Goal: Transaction & Acquisition: Purchase product/service

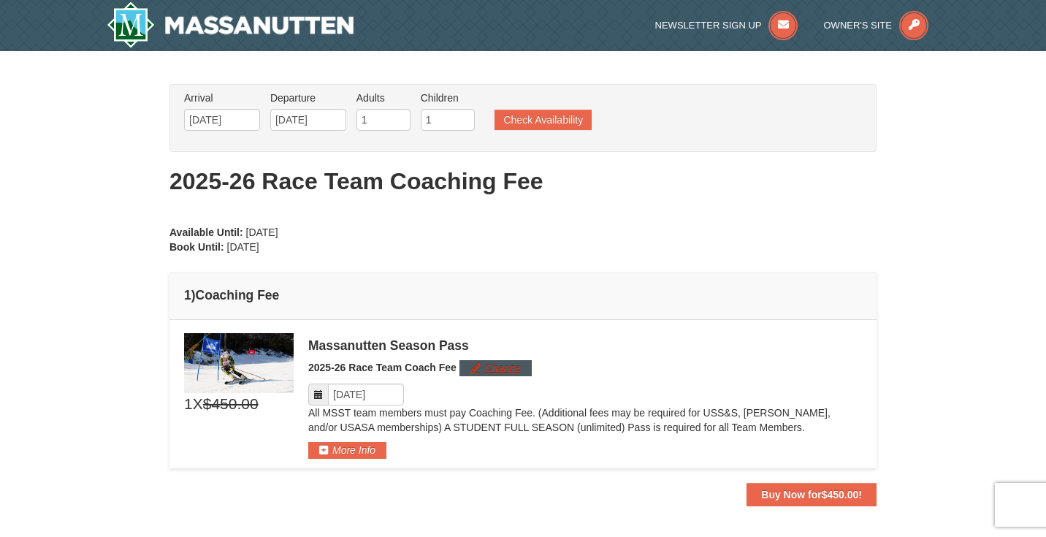
click at [484, 372] on button "Change" at bounding box center [495, 368] width 72 height 16
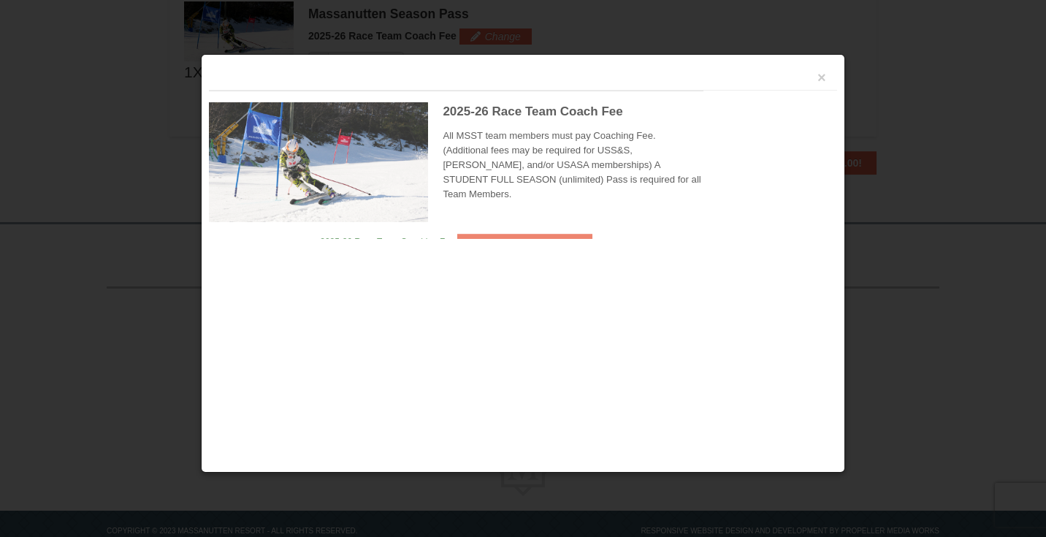
scroll to position [333, 0]
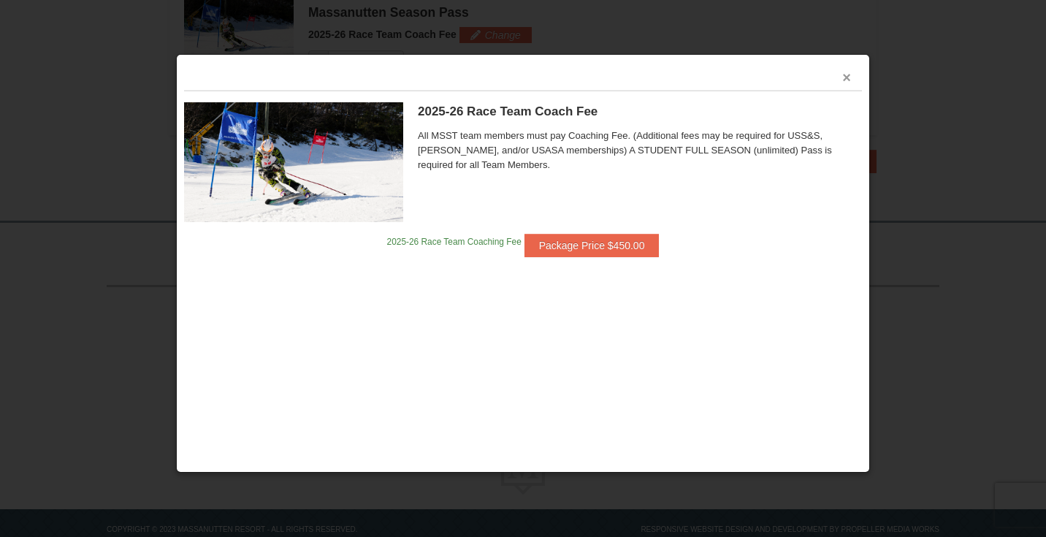
click at [845, 83] on button "×" at bounding box center [846, 77] width 9 height 15
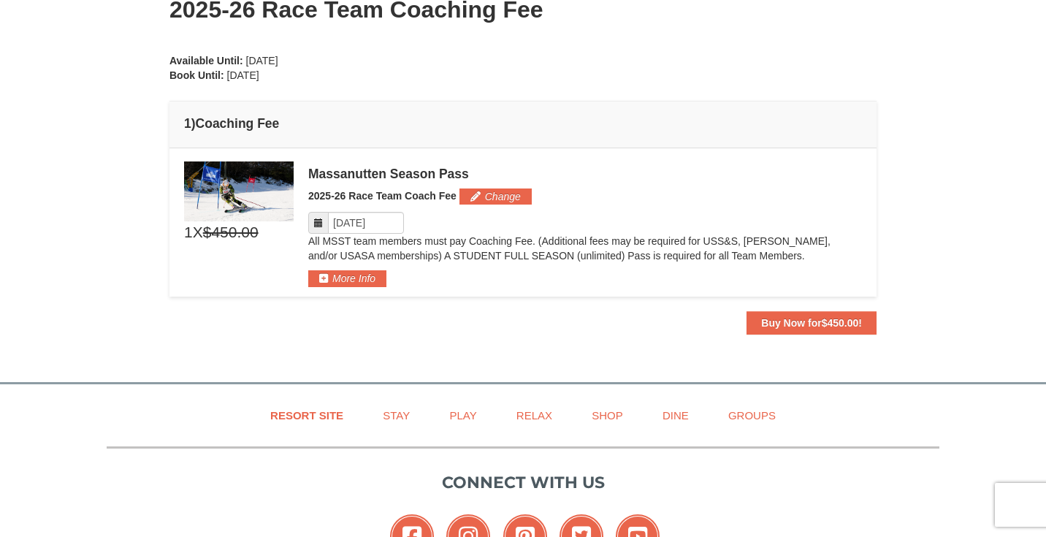
scroll to position [172, 0]
click at [372, 223] on input "Please format dates MM/DD/YYYY" at bounding box center [366, 222] width 76 height 22
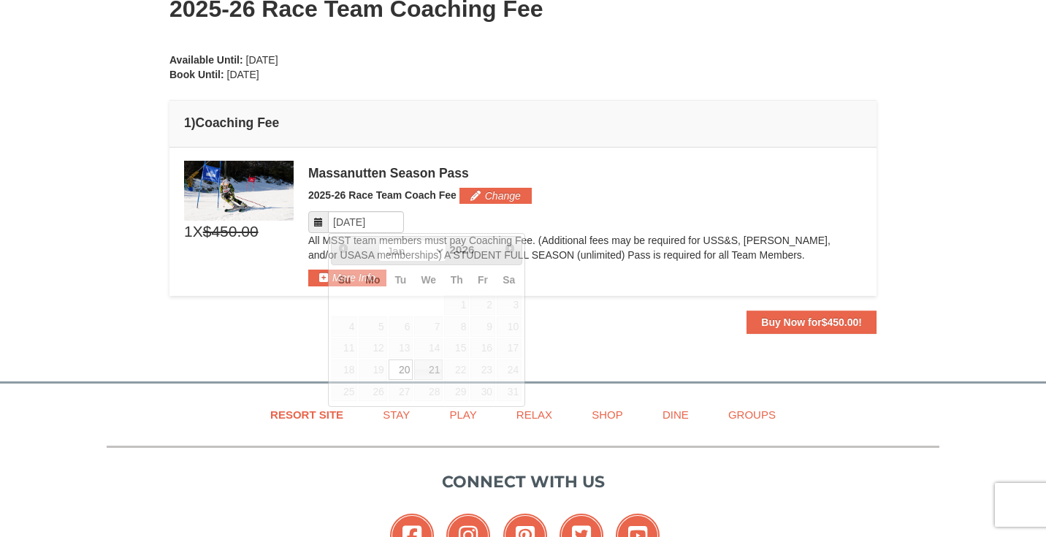
click at [649, 184] on div "Massanutten Season Pass 2025-26 Race Team Coach Fee Change Please format dates …" at bounding box center [584, 224] width 553 height 126
click at [319, 226] on icon at bounding box center [318, 222] width 10 height 10
click at [377, 224] on input "Please format dates MM/DD/YYYY" at bounding box center [366, 222] width 76 height 22
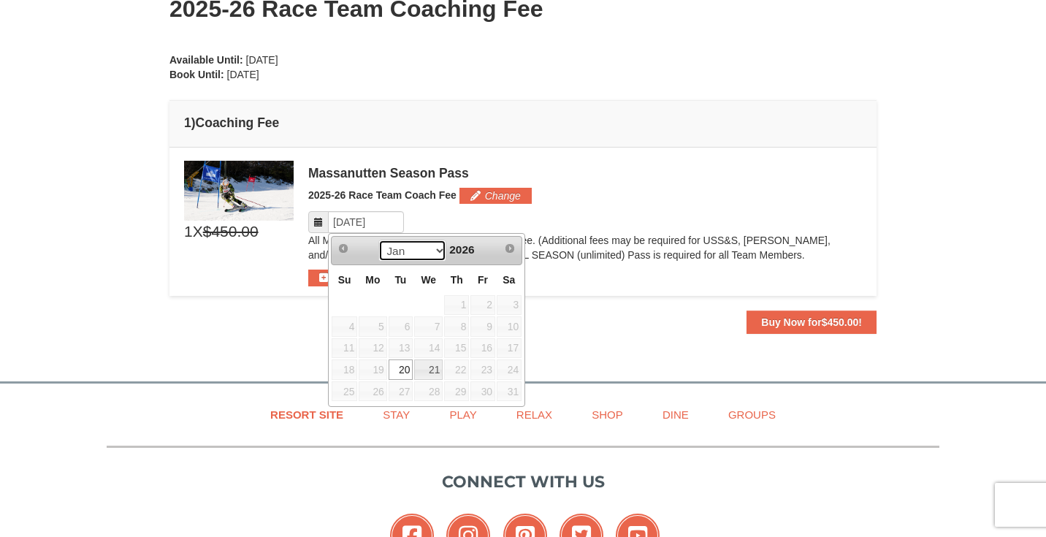
click at [435, 255] on select "Jan" at bounding box center [412, 250] width 68 height 22
click at [635, 180] on div "Massanutten Season Pass" at bounding box center [584, 173] width 553 height 15
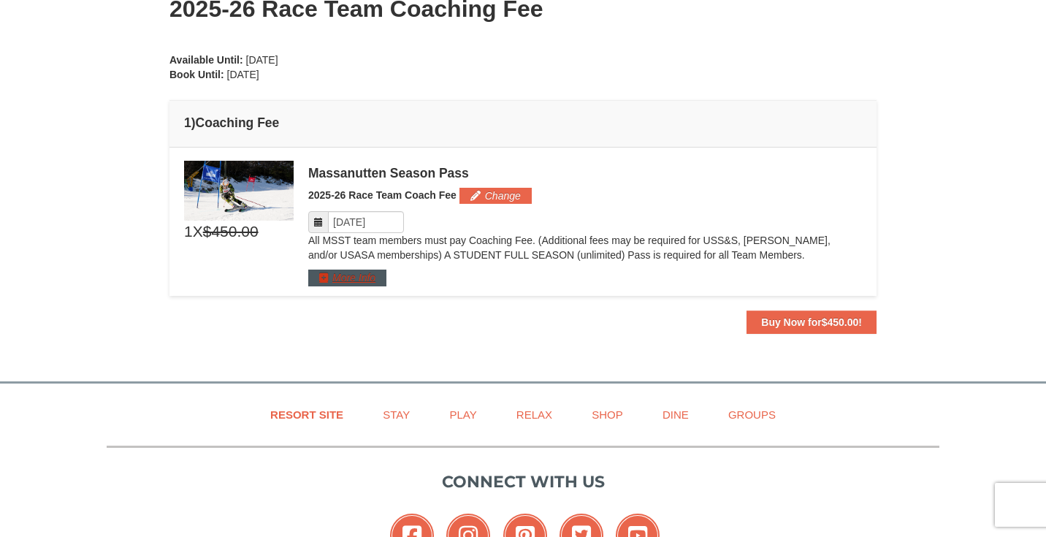
click at [355, 276] on button "More Info" at bounding box center [347, 277] width 78 height 16
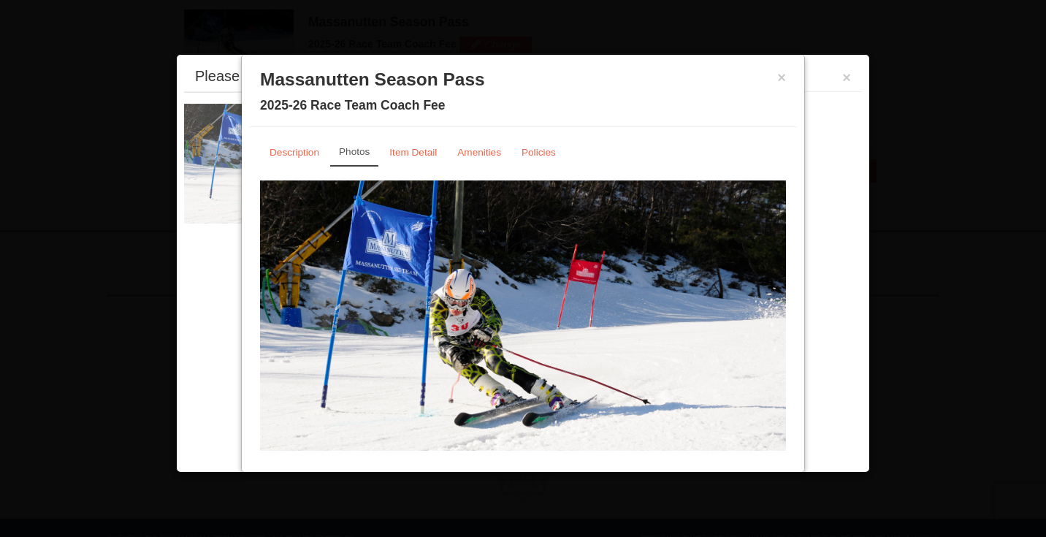
scroll to position [333, 0]
click at [783, 80] on button "×" at bounding box center [781, 77] width 9 height 15
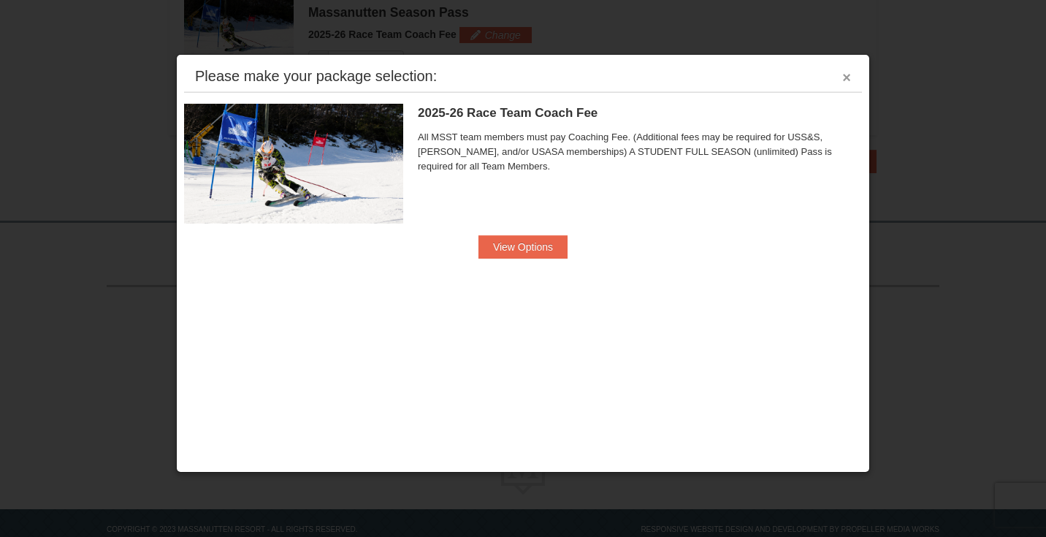
click at [843, 80] on button "×" at bounding box center [846, 77] width 9 height 15
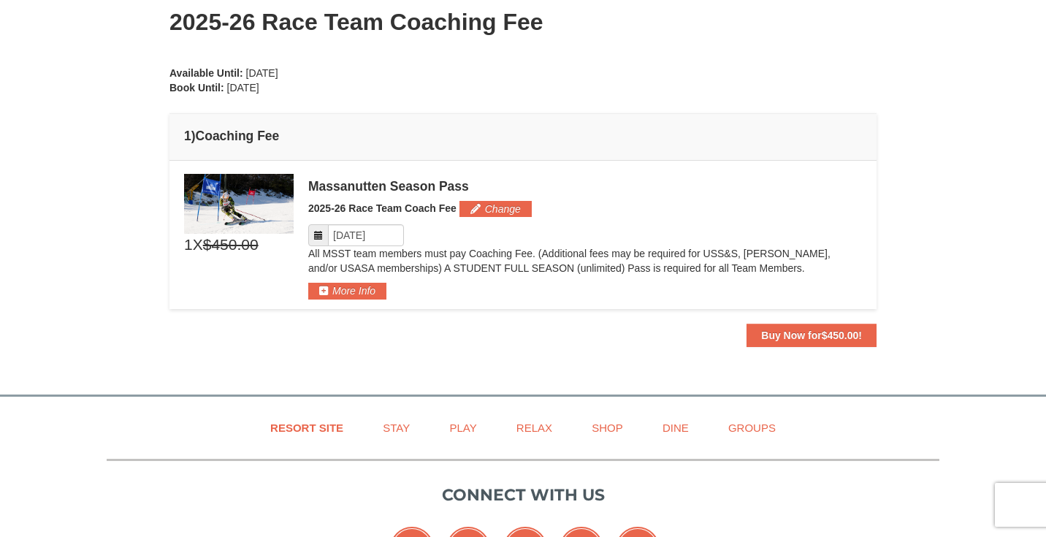
scroll to position [172, 0]
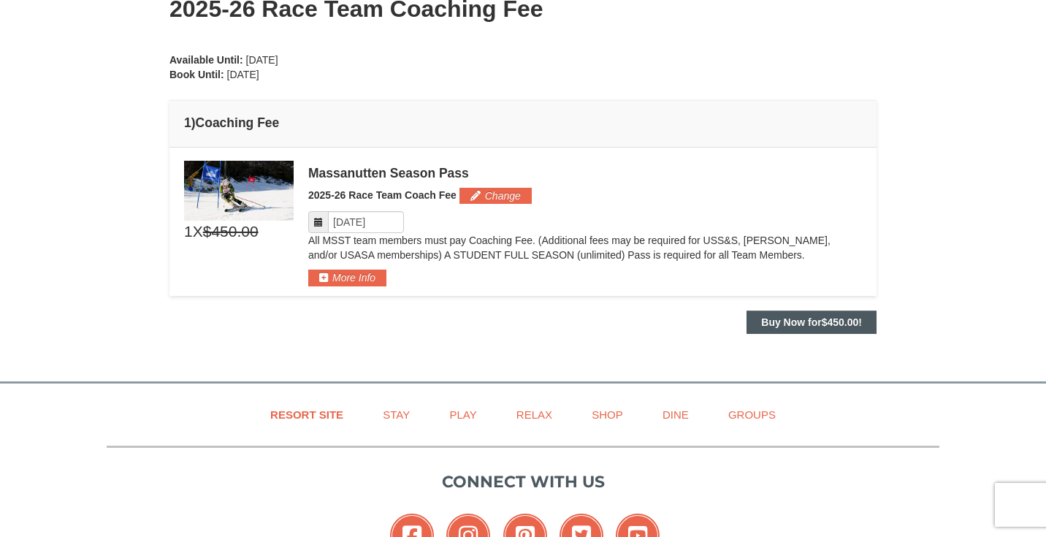
click at [815, 323] on strong "Buy Now for $450.00 !" at bounding box center [811, 322] width 101 height 12
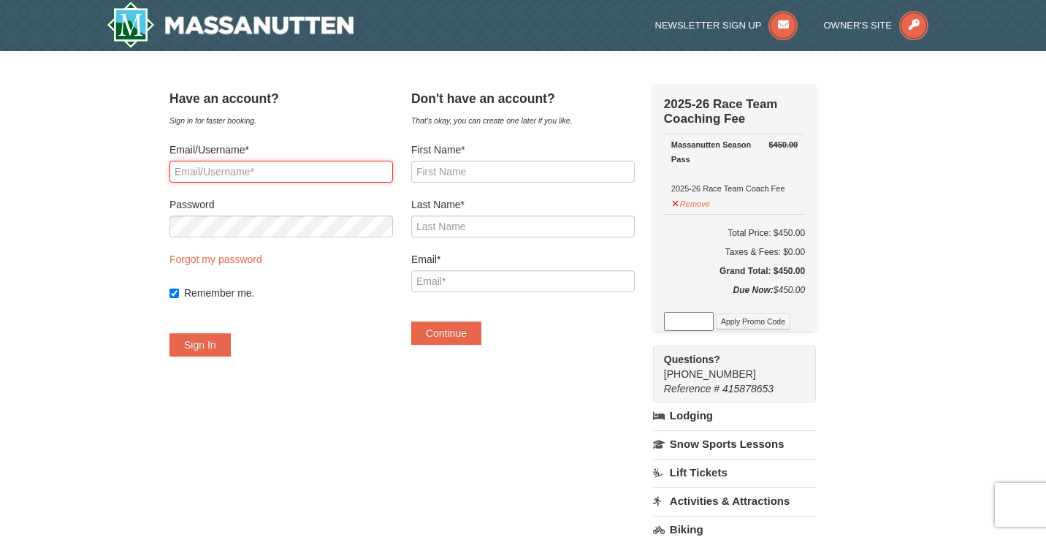
type input "[PERSON_NAME][EMAIL_ADDRESS][DOMAIN_NAME]"
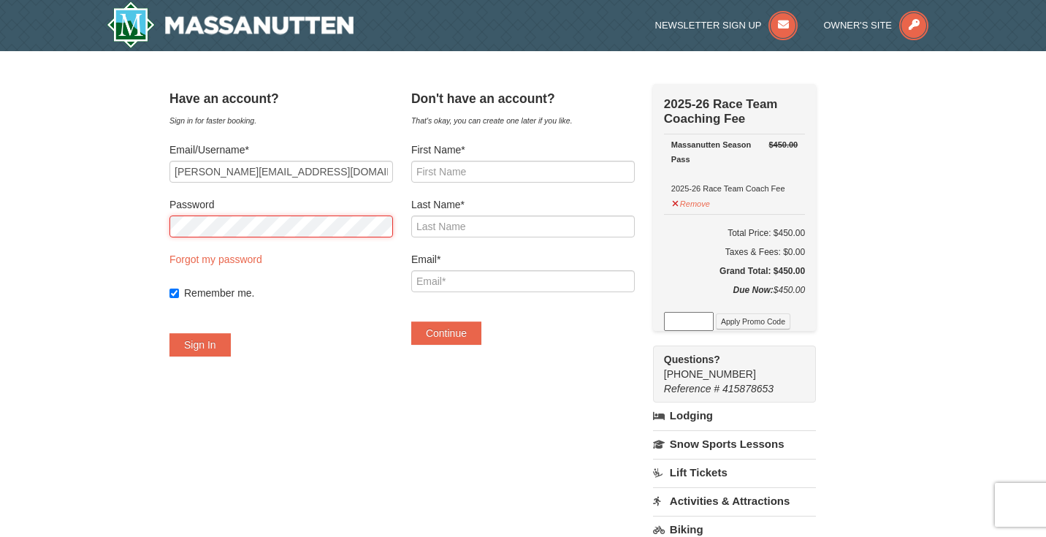
click at [218, 345] on button "Sign In" at bounding box center [199, 344] width 61 height 23
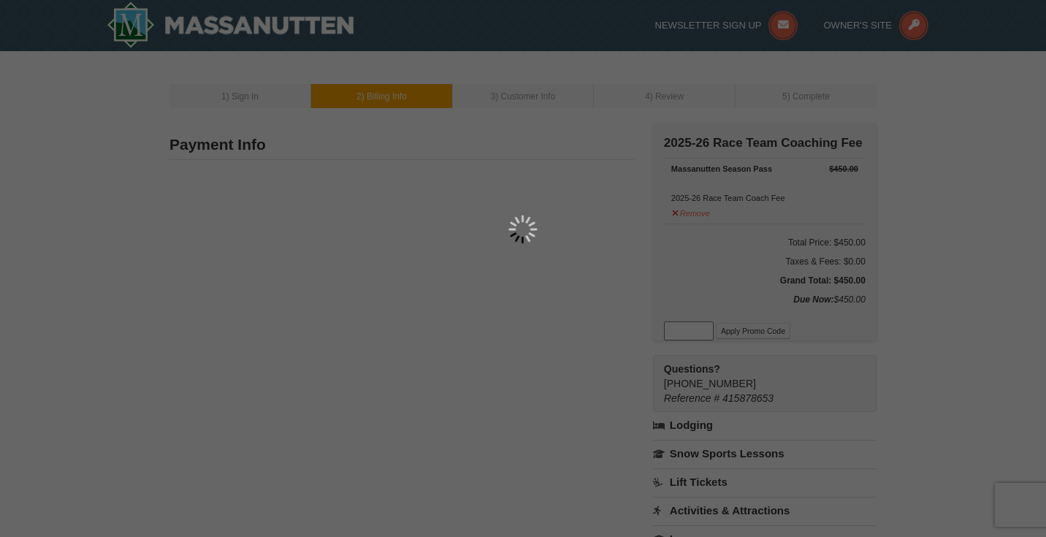
type input "333 Eakle Rd"
type input "staunton"
type input "24401"
type input "540"
type input "290"
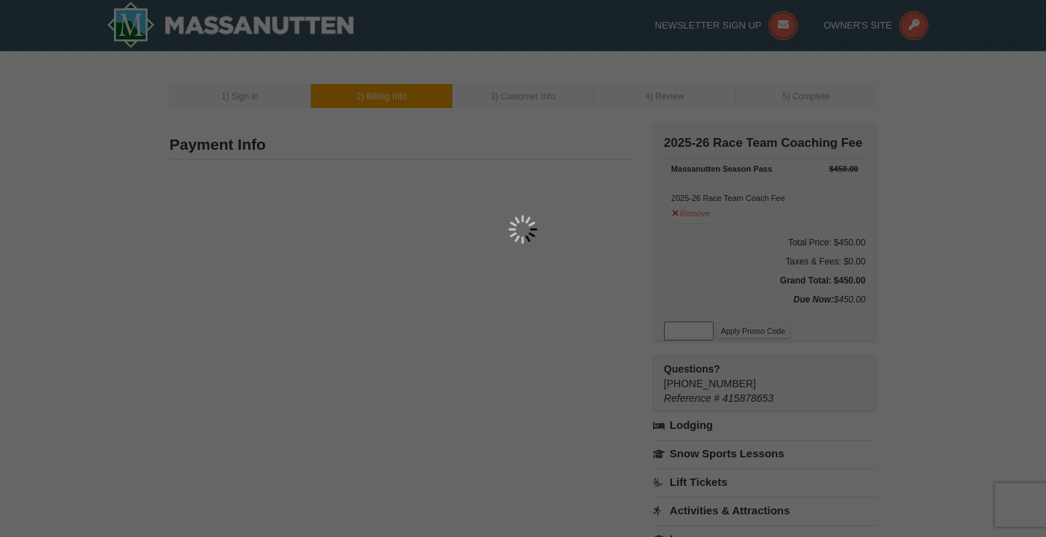
type input "4015"
type input "jenny@driverbrothers.com"
select select "VA"
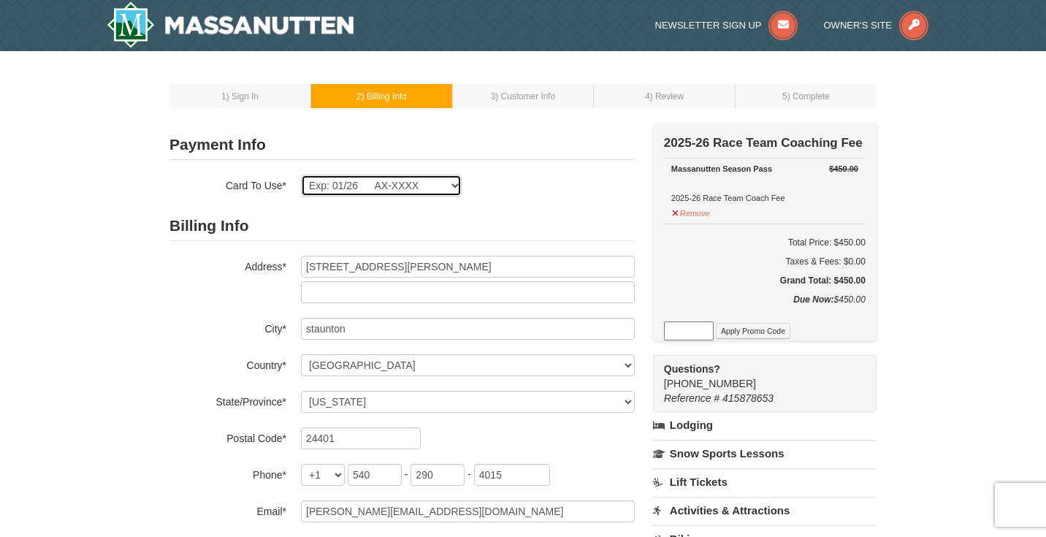
scroll to position [1, 0]
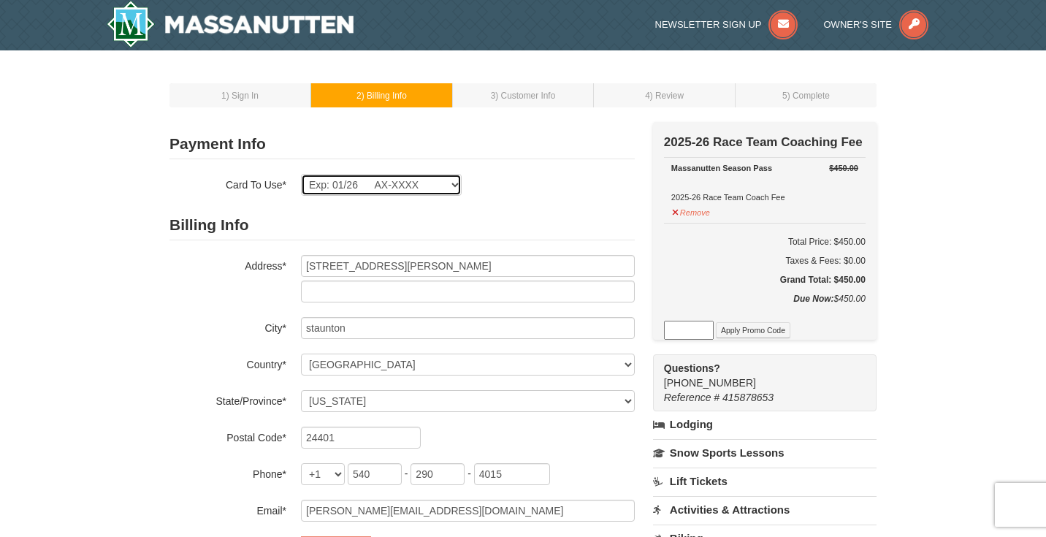
select select
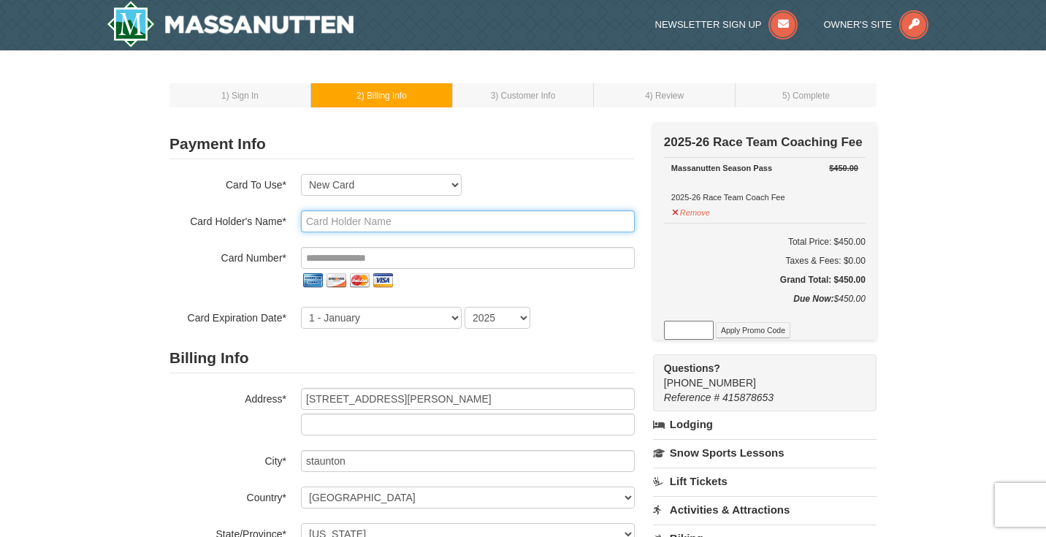
click at [335, 220] on input "text" at bounding box center [468, 221] width 334 height 22
type input "lila driver"
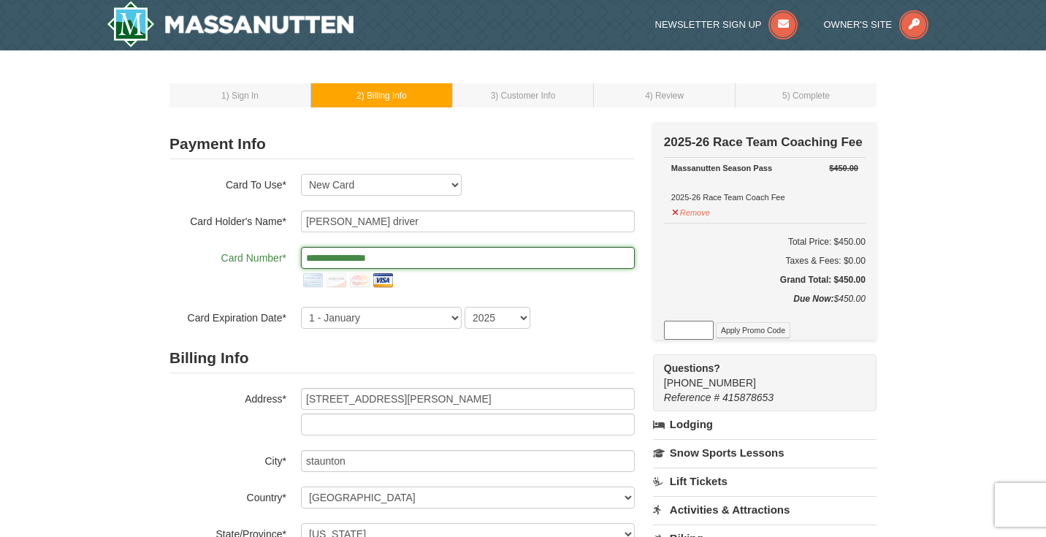
type input "**********"
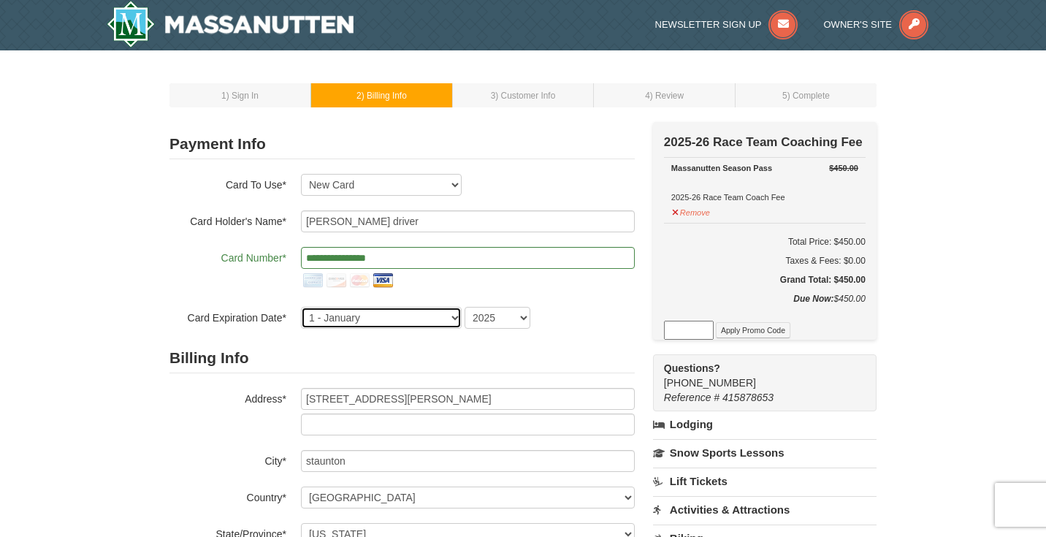
select select "4"
select select "2029"
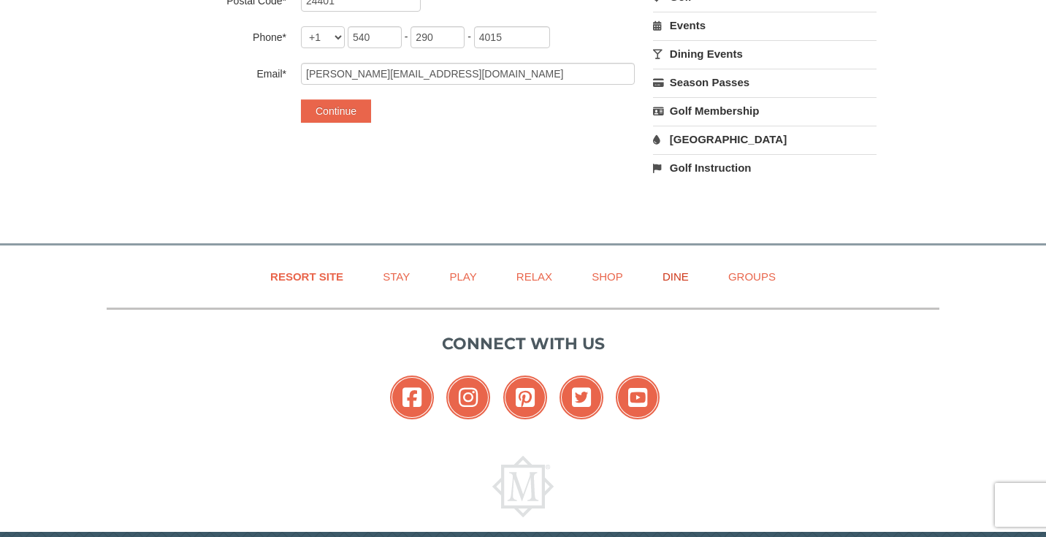
scroll to position [613, 0]
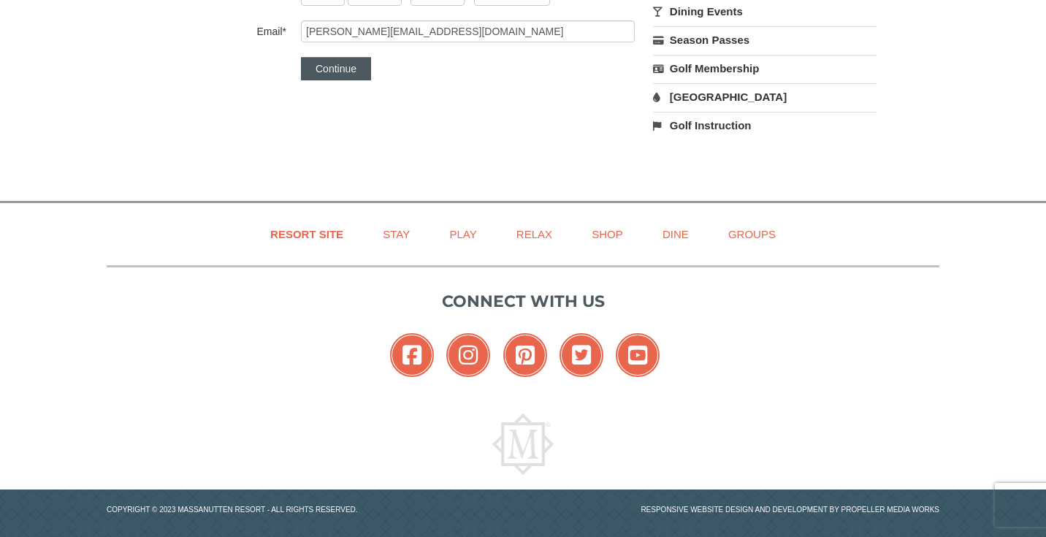
click at [342, 64] on button "Continue" at bounding box center [336, 68] width 70 height 23
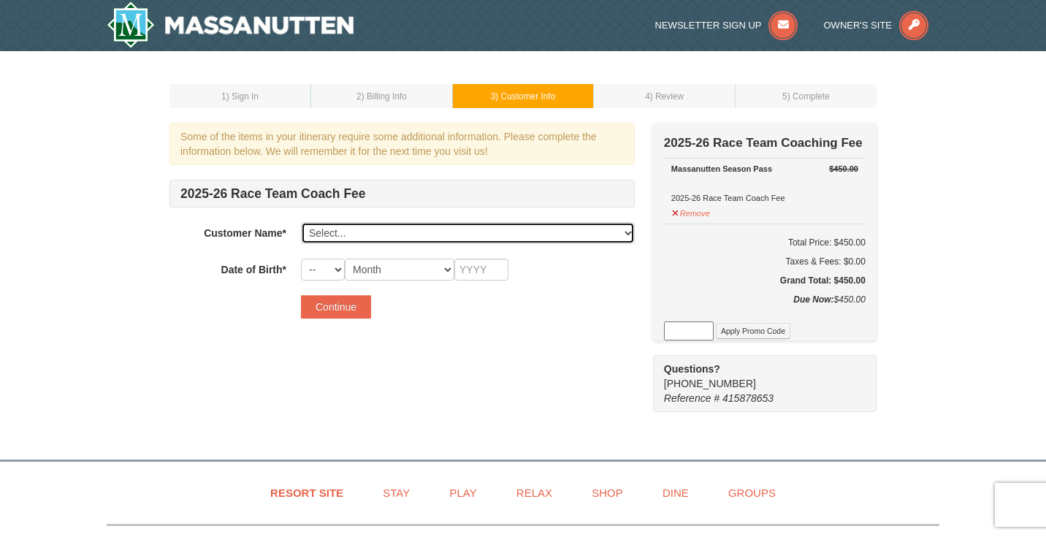
select select "20907978"
select select "21"
select select "12"
type input "2016"
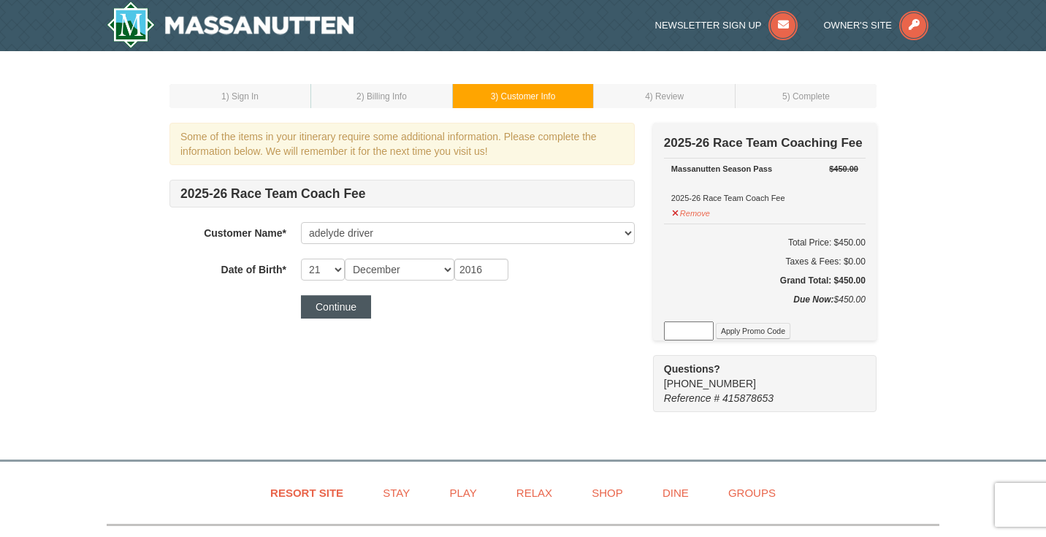
click at [340, 310] on button "Continue" at bounding box center [336, 306] width 70 height 23
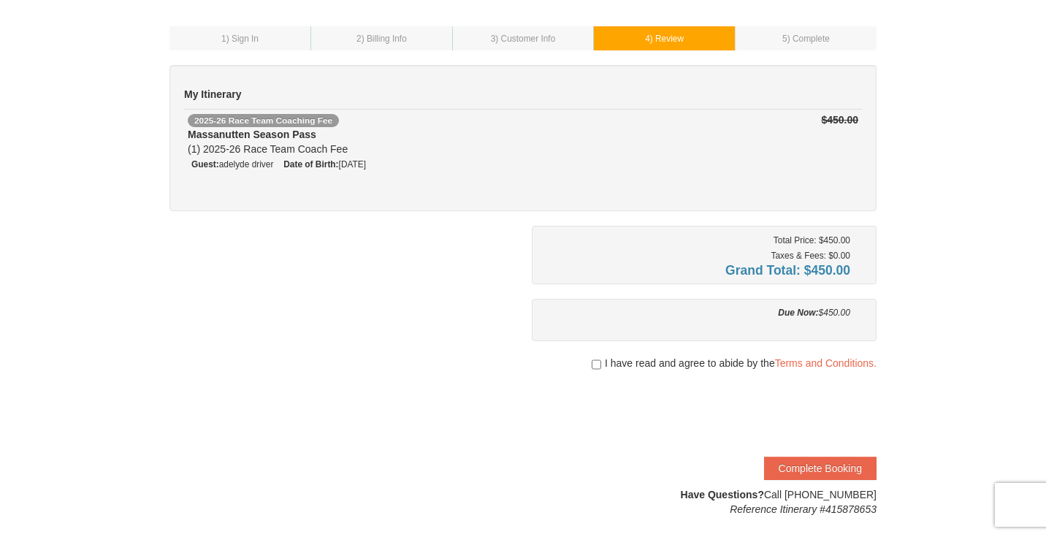
scroll to position [58, 0]
click at [596, 362] on input "checkbox" at bounding box center [595, 364] width 9 height 12
checkbox input "true"
click at [813, 467] on button "Complete Booking" at bounding box center [820, 467] width 112 height 23
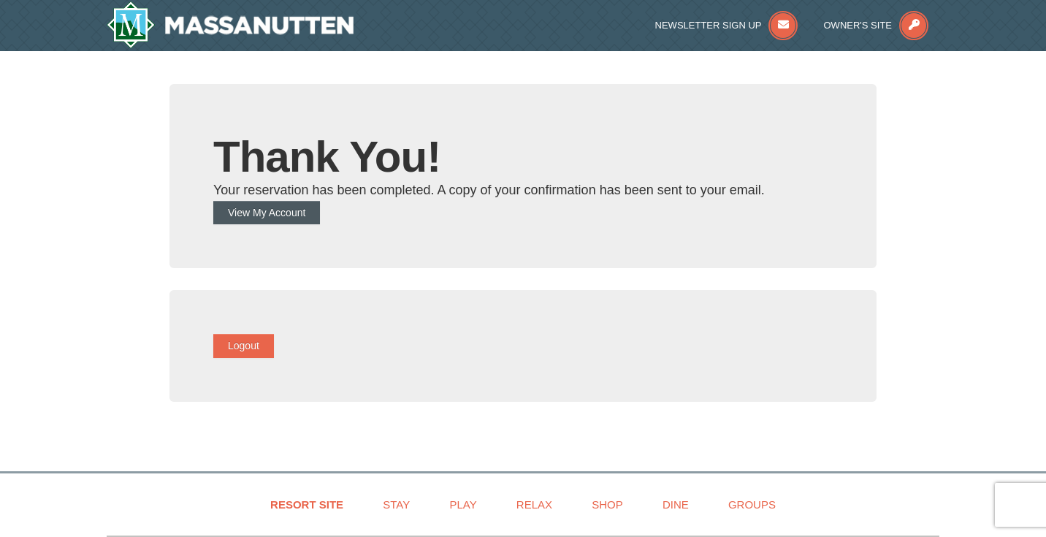
click at [295, 214] on button "View My Account" at bounding box center [266, 212] width 107 height 23
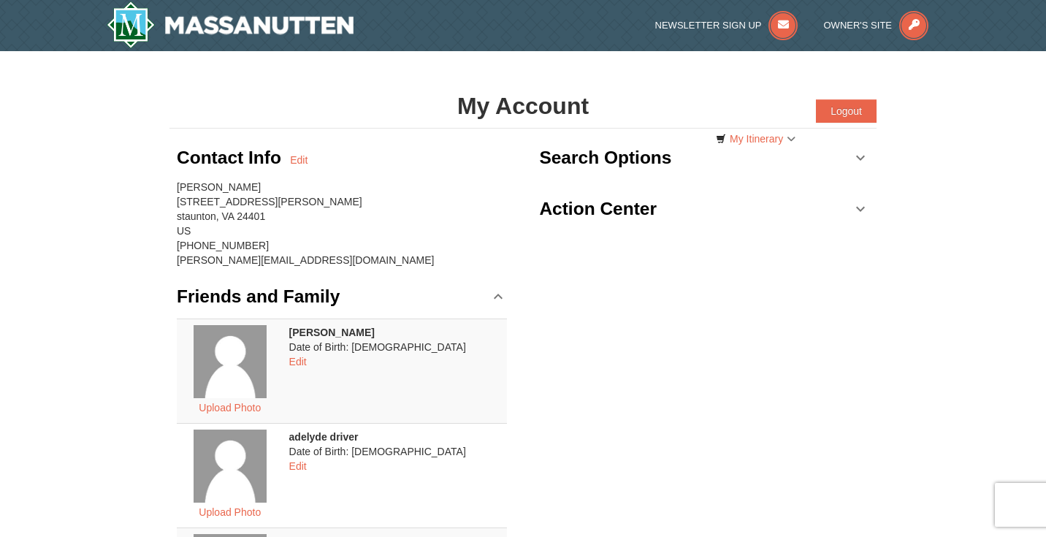
click at [618, 207] on h3 "Action Center" at bounding box center [598, 208] width 118 height 29
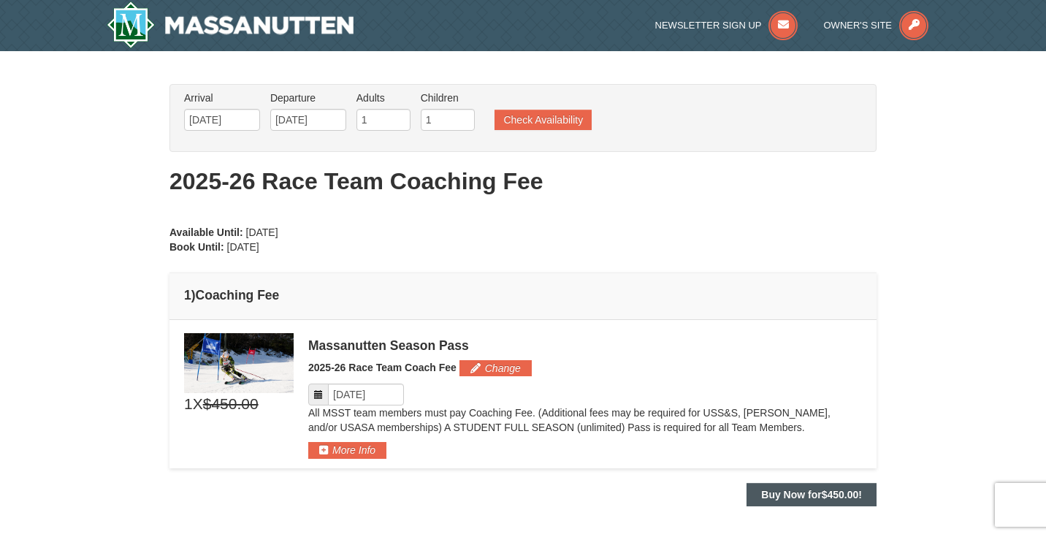
click at [796, 490] on strong "Buy Now for $450.00 !" at bounding box center [811, 494] width 101 height 12
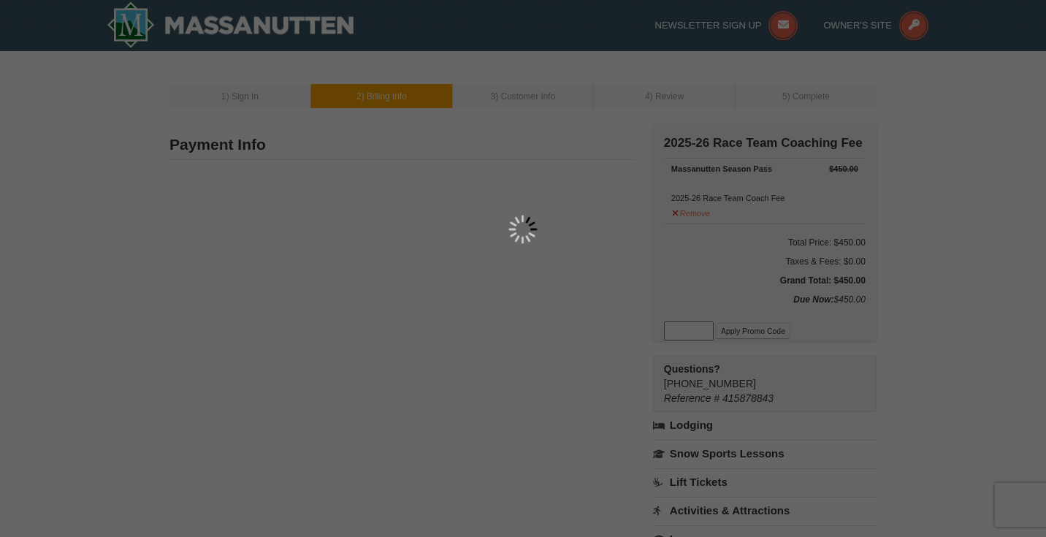
type input "[STREET_ADDRESS][PERSON_NAME]"
type input "staunton"
type input "24401"
type input "540"
type input "290"
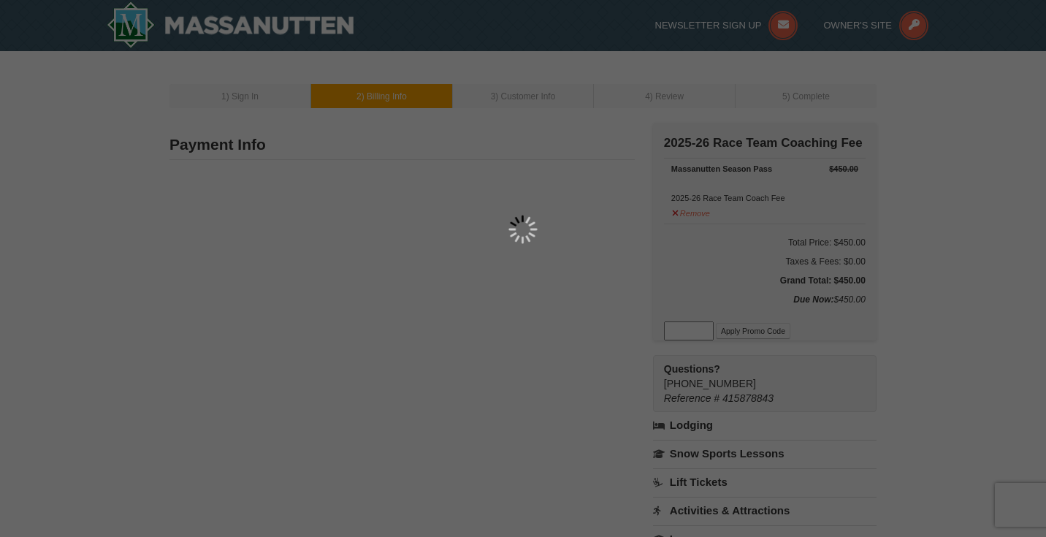
type input "4015"
type input "jenny@driverbrothers.com"
select select "VA"
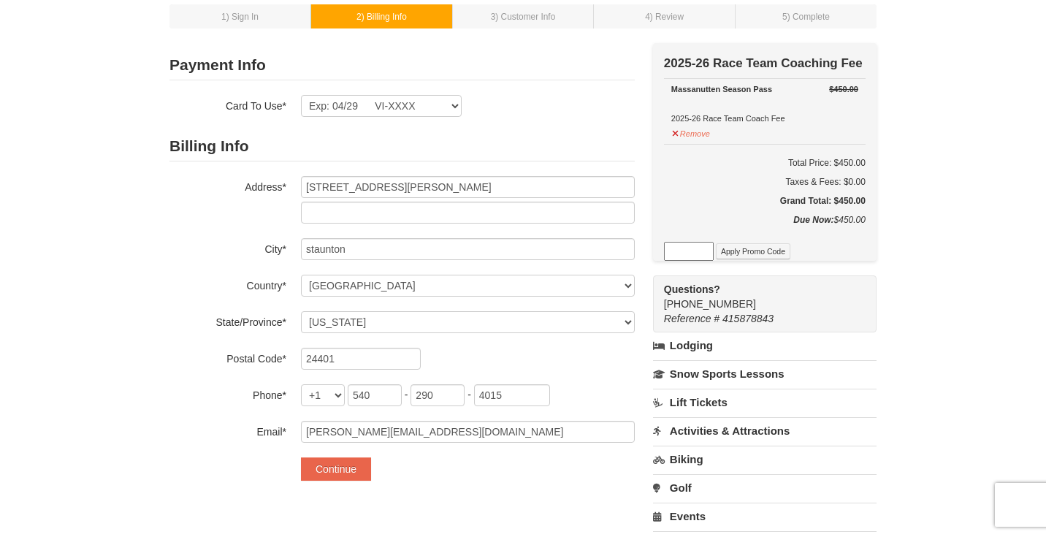
scroll to position [80, 0]
click at [338, 468] on button "Continue" at bounding box center [336, 468] width 70 height 23
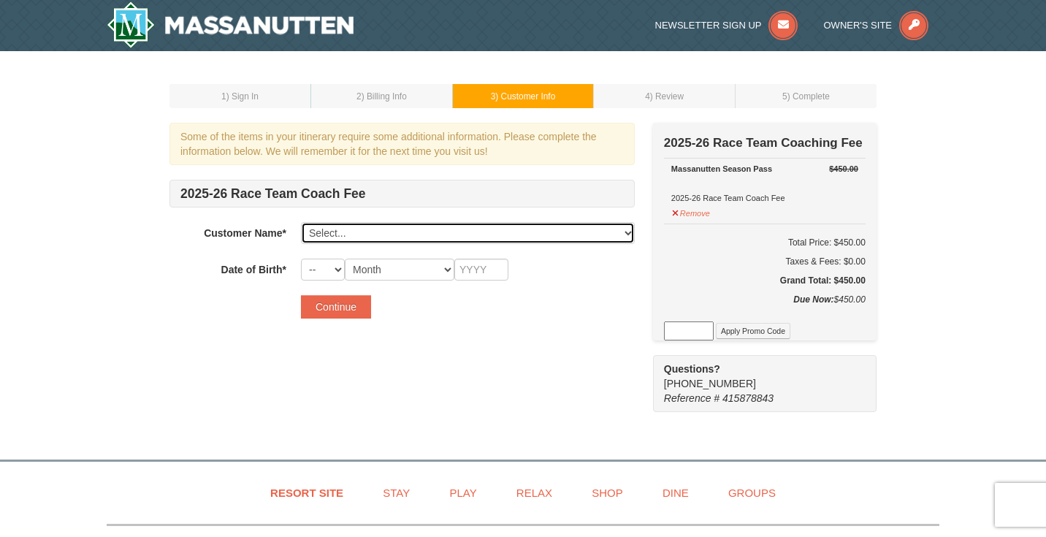
select select "20907983"
select select "10"
type input "2014"
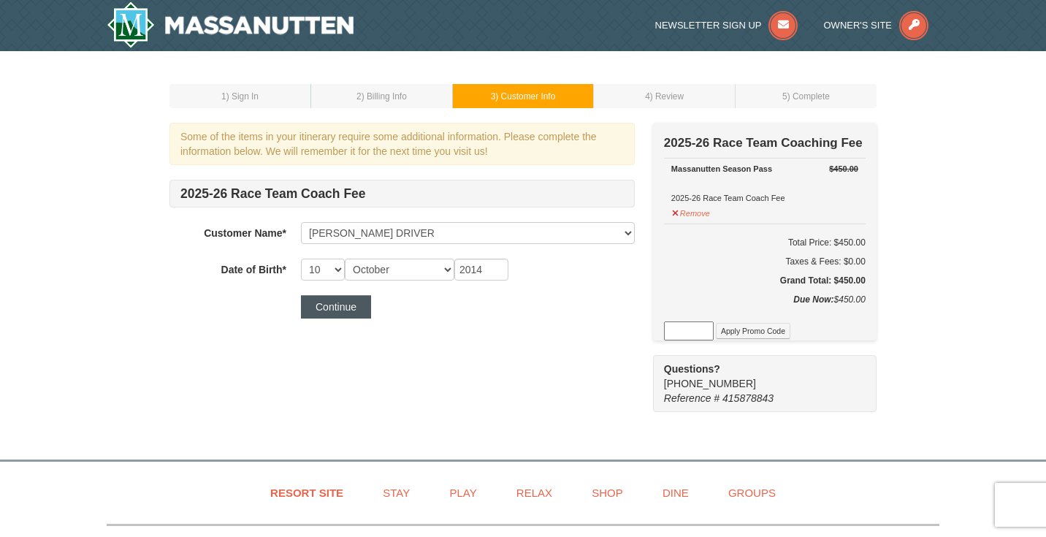
click at [348, 306] on button "Continue" at bounding box center [336, 306] width 70 height 23
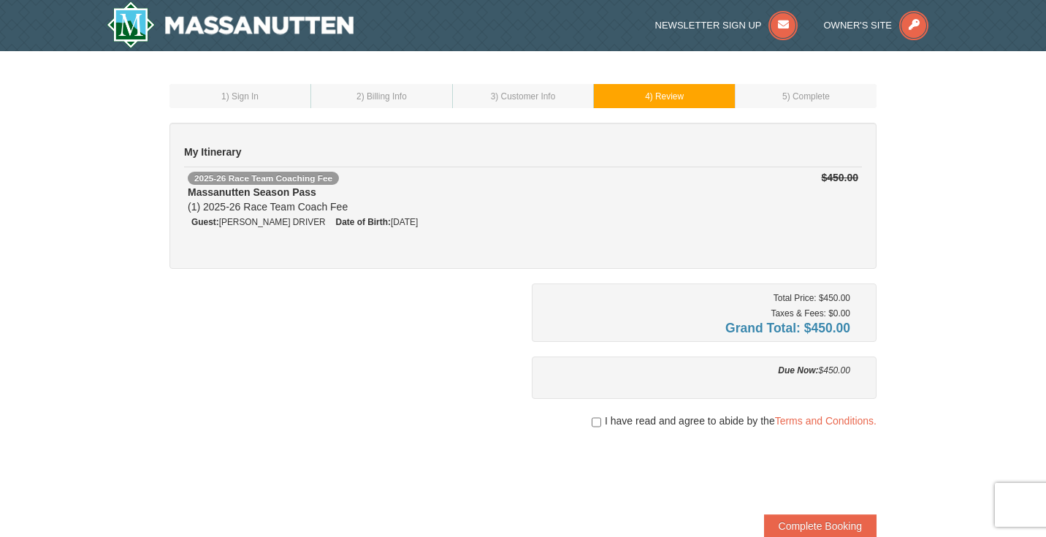
click at [595, 420] on input "checkbox" at bounding box center [595, 422] width 9 height 12
checkbox input "true"
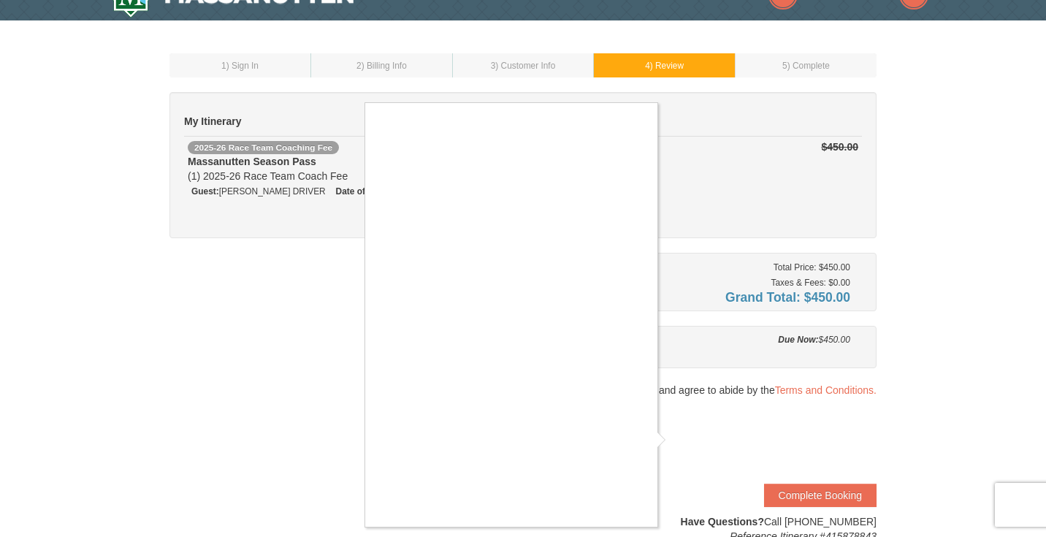
scroll to position [26, 0]
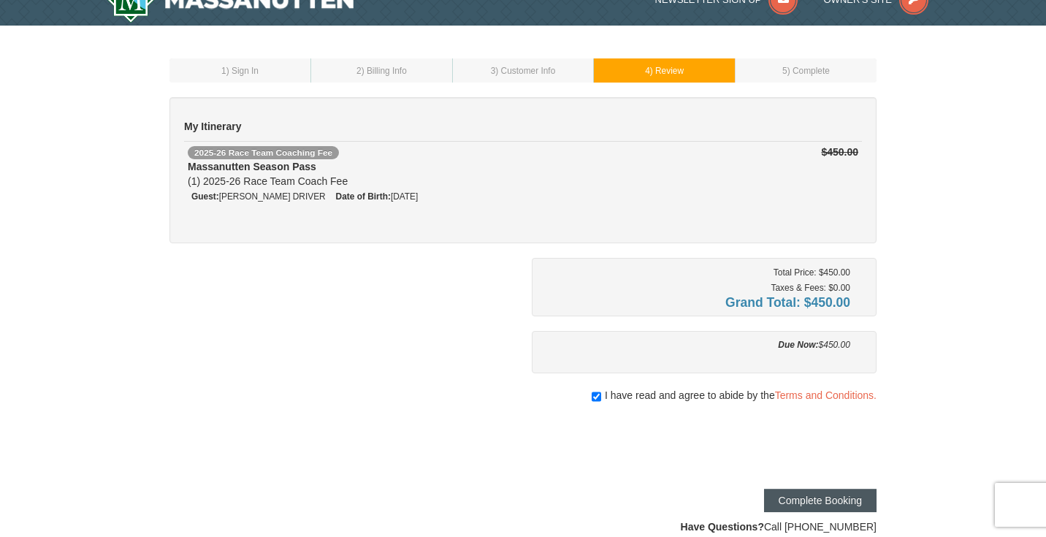
click at [811, 496] on button "Complete Booking" at bounding box center [820, 499] width 112 height 23
